Goal: Check status: Check status

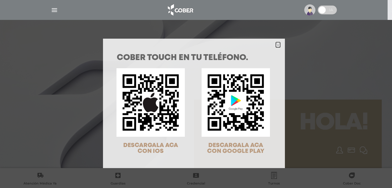
click at [276, 45] on icon "Close" at bounding box center [278, 45] width 4 height 4
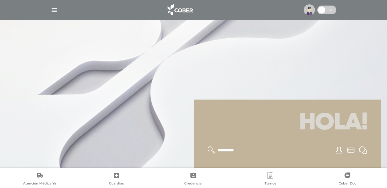
drag, startPoint x: 55, startPoint y: 10, endPoint x: 53, endPoint y: 18, distance: 7.6
click at [55, 11] on img "button" at bounding box center [54, 9] width 7 height 7
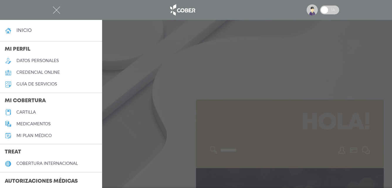
click at [52, 179] on h3 "Autorizaciones médicas" at bounding box center [41, 181] width 82 height 11
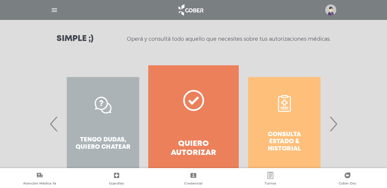
scroll to position [88, 0]
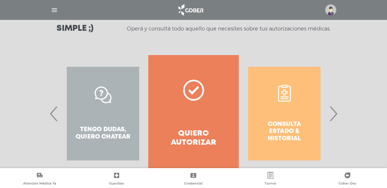
click at [336, 116] on span "›" at bounding box center [333, 114] width 11 height 32
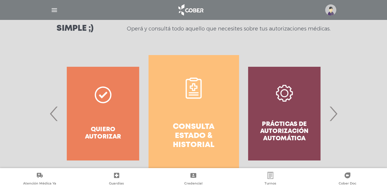
click at [196, 118] on link "Consulta estado & historial" at bounding box center [194, 113] width 91 height 117
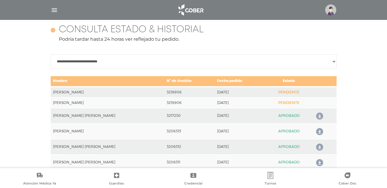
scroll to position [260, 0]
drag, startPoint x: 53, startPoint y: 9, endPoint x: 47, endPoint y: 21, distance: 14.2
click at [53, 9] on img "button" at bounding box center [54, 9] width 7 height 7
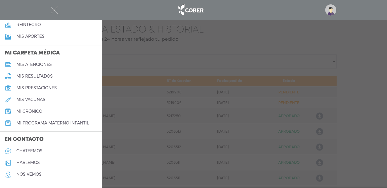
scroll to position [264, 0]
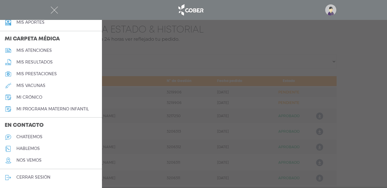
click at [41, 176] on h5 "cerrar sesión" at bounding box center [33, 177] width 34 height 5
